Goal: Information Seeking & Learning: Understand process/instructions

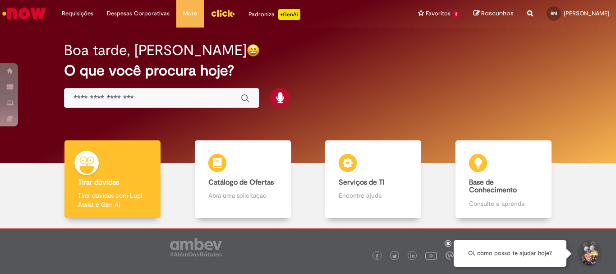
click at [183, 92] on div "Global" at bounding box center [161, 98] width 195 height 20
click at [182, 101] on input "Basta digitar aqui" at bounding box center [153, 98] width 158 height 10
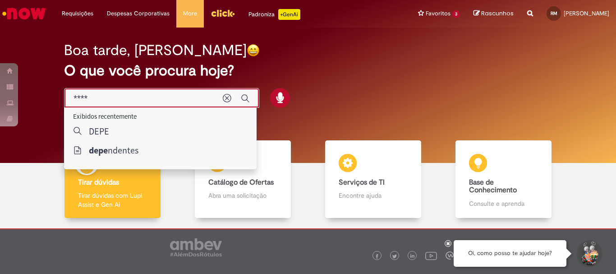
type input "*****"
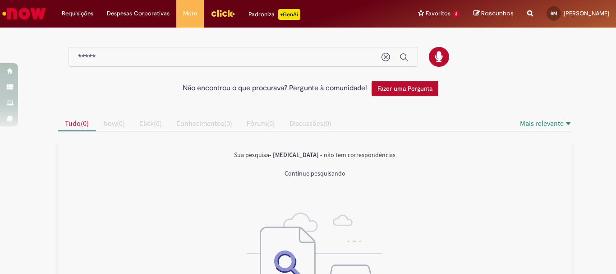
click at [131, 56] on input "*****" at bounding box center [225, 57] width 295 height 10
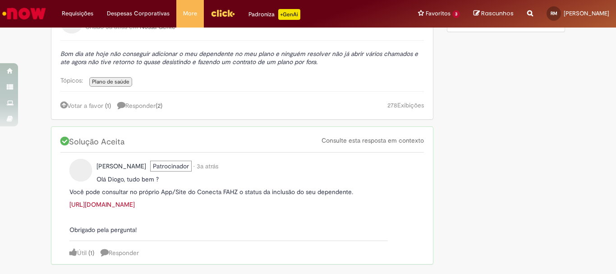
scroll to position [180, 0]
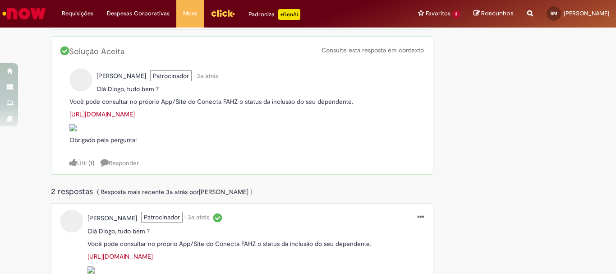
click at [135, 115] on link "https://conecta.fahz.com.br/Admin/ListaDependentes?2" at bounding box center [101, 114] width 65 height 8
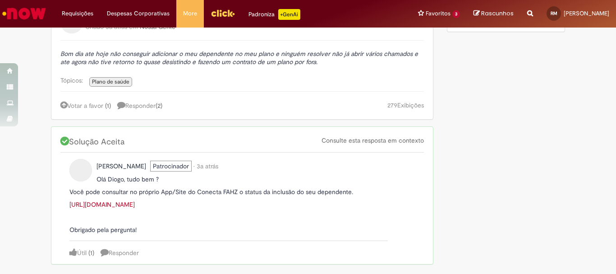
scroll to position [135, 0]
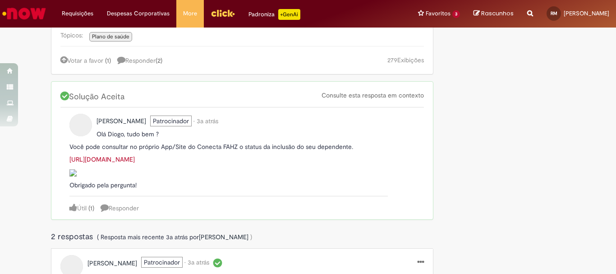
click at [135, 159] on link "https://conecta.fahz.com.br/Admin/ListaDependentes?2" at bounding box center [101, 159] width 65 height 8
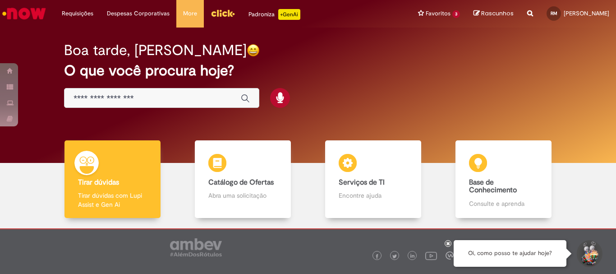
click at [212, 13] on img "Menu Cabeçalho" at bounding box center [223, 13] width 24 height 14
click at [143, 97] on input "Basta digitar aqui" at bounding box center [153, 98] width 158 height 10
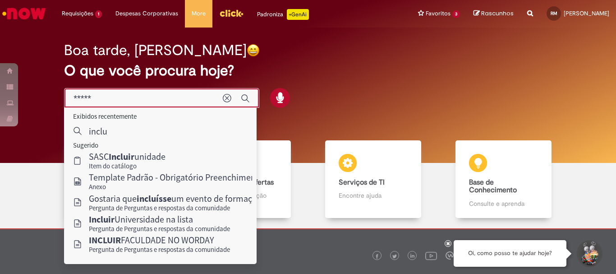
type input "****"
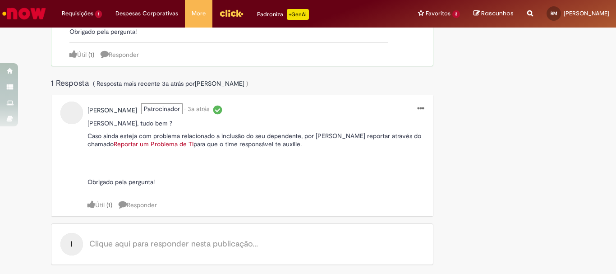
scroll to position [564, 0]
click at [95, 173] on img at bounding box center [91, 169] width 7 height 7
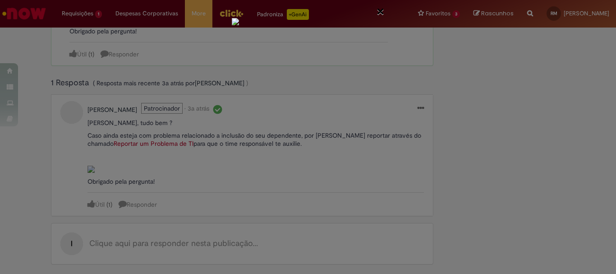
click at [464, 243] on div "×" at bounding box center [308, 137] width 616 height 274
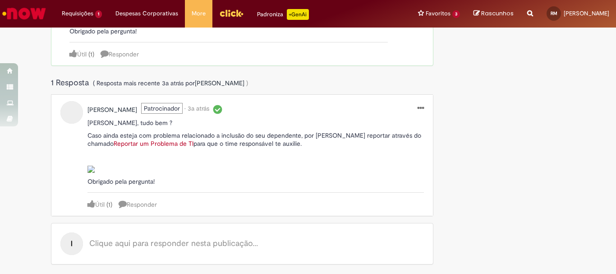
scroll to position [429, 0]
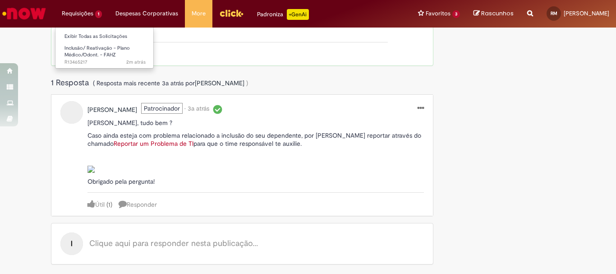
click at [73, 12] on li "Requisições 1 Exibir Todas as Solicitações Inclusão/ Reativação - Plano Médico/…" at bounding box center [82, 13] width 54 height 27
click at [97, 13] on li "Requisições 1 Exibir Todas as Solicitações Inclusão/ Reativação - Plano Médico/…" at bounding box center [82, 13] width 54 height 27
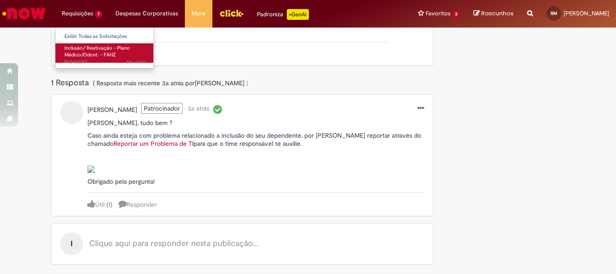
click at [101, 46] on span "Inclusão/ Reativação - Plano Médico/Odont. - FAHZ" at bounding box center [97, 52] width 65 height 14
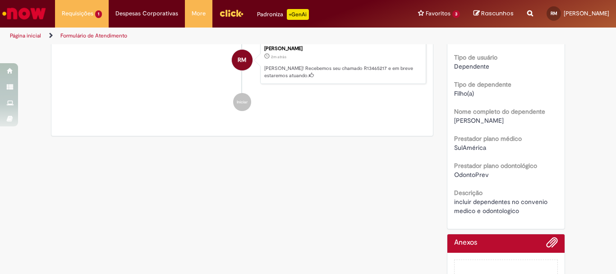
scroll to position [312, 0]
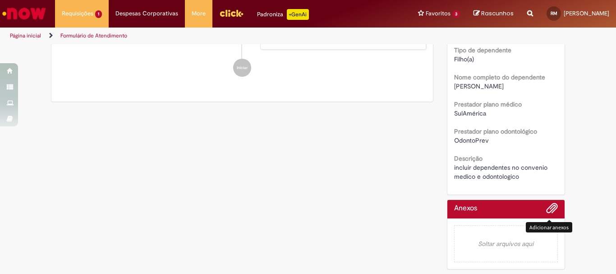
click at [553, 210] on span "Adicionar anexos" at bounding box center [552, 208] width 11 height 11
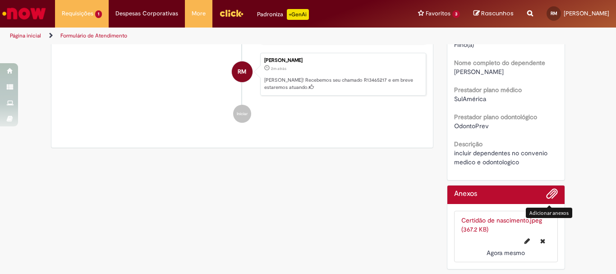
scroll to position [371, 0]
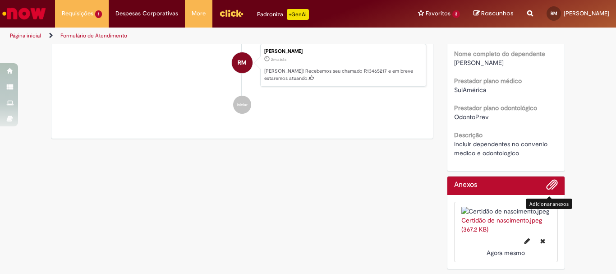
click at [548, 180] on span "Adicionar anexos" at bounding box center [552, 185] width 11 height 11
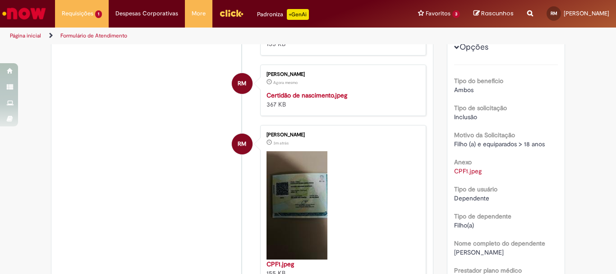
scroll to position [326, 0]
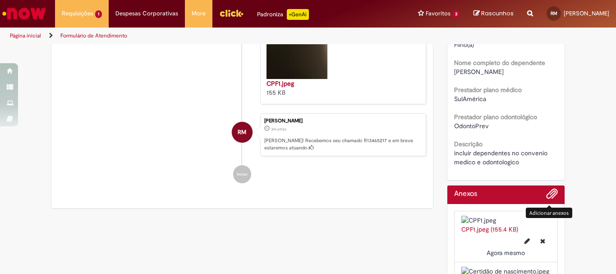
click at [473, 198] on h2 "Anexos" at bounding box center [465, 194] width 23 height 8
click at [548, 192] on span "Adicionar anexos" at bounding box center [552, 194] width 11 height 11
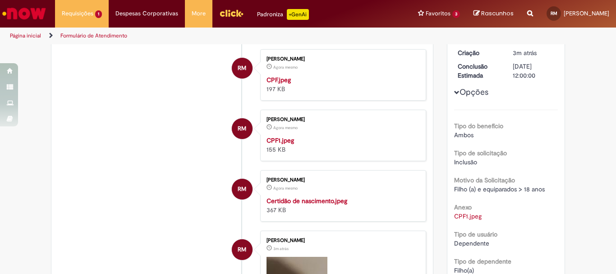
scroll to position [281, 0]
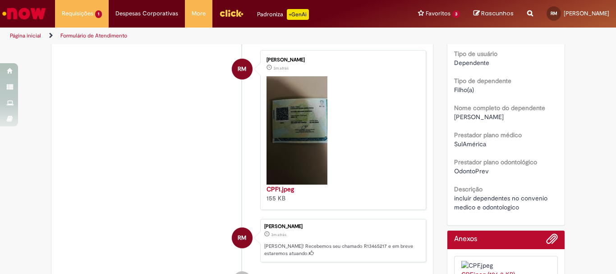
drag, startPoint x: 313, startPoint y: 168, endPoint x: 198, endPoint y: 183, distance: 116.0
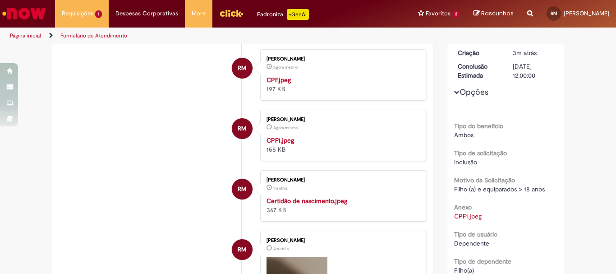
scroll to position [0, 0]
